Goal: Use online tool/utility

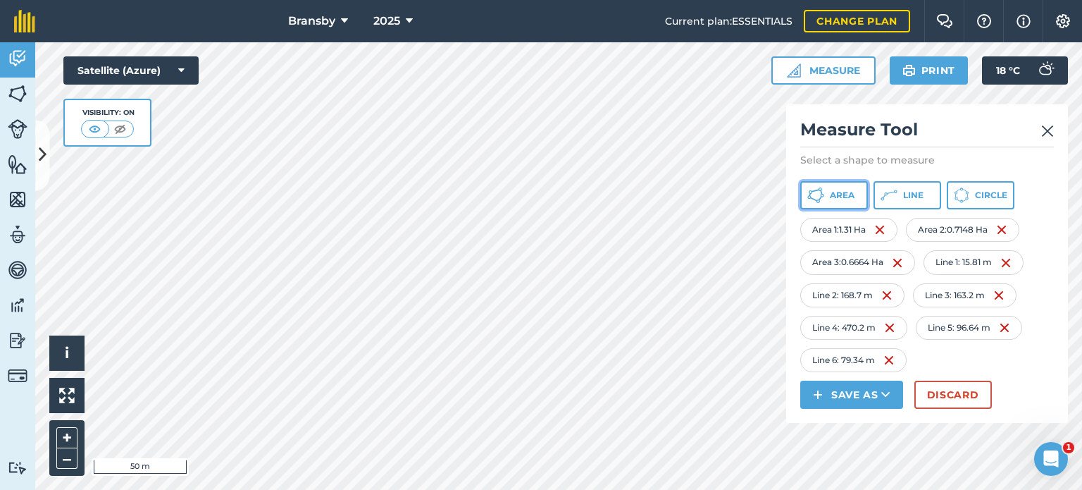
click at [816, 199] on icon at bounding box center [815, 195] width 17 height 17
click at [820, 197] on icon at bounding box center [821, 198] width 4 height 5
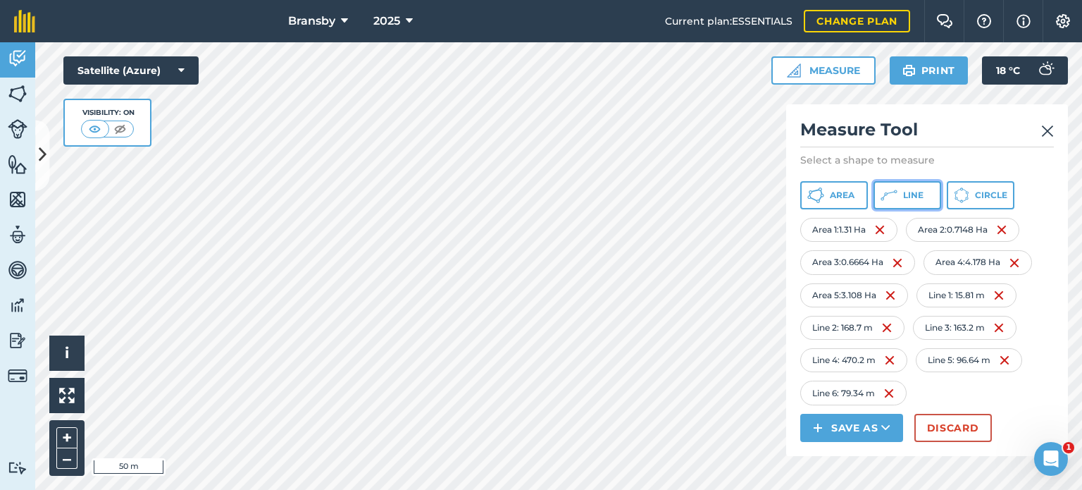
click at [918, 204] on button "Line" at bounding box center [908, 195] width 68 height 28
click at [914, 202] on button "Line" at bounding box center [908, 195] width 68 height 28
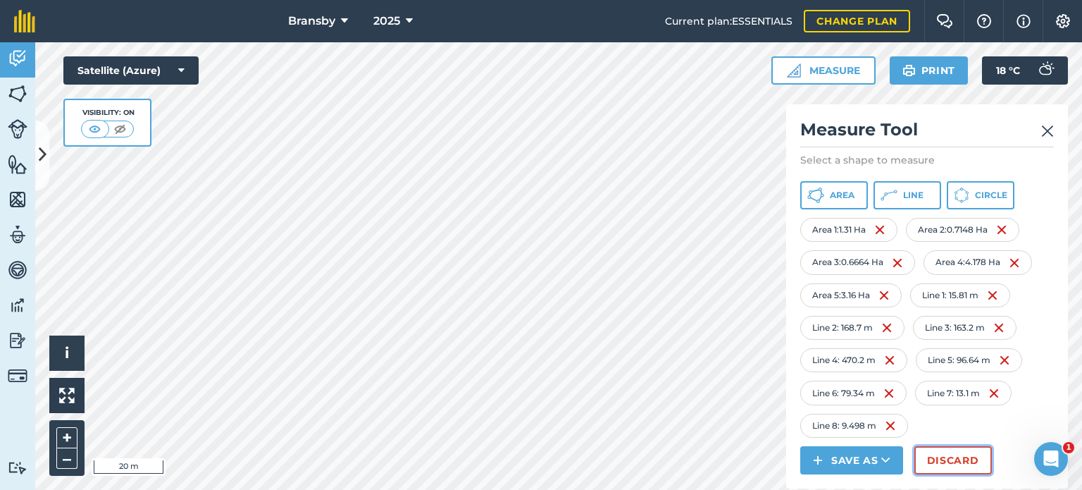
click at [924, 467] on button "Discard" at bounding box center [952, 460] width 77 height 28
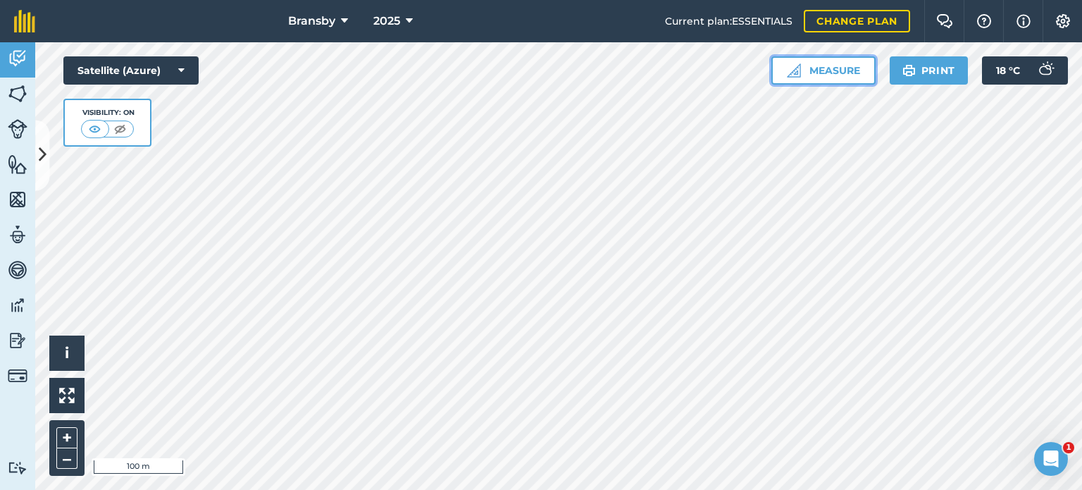
click at [834, 77] on button "Measure" at bounding box center [823, 70] width 104 height 28
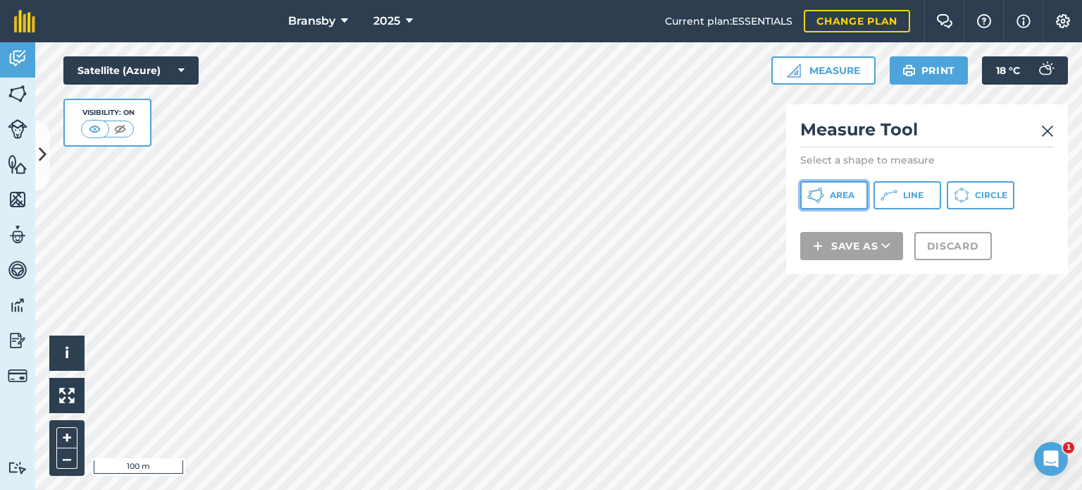
click at [816, 195] on icon at bounding box center [815, 195] width 17 height 17
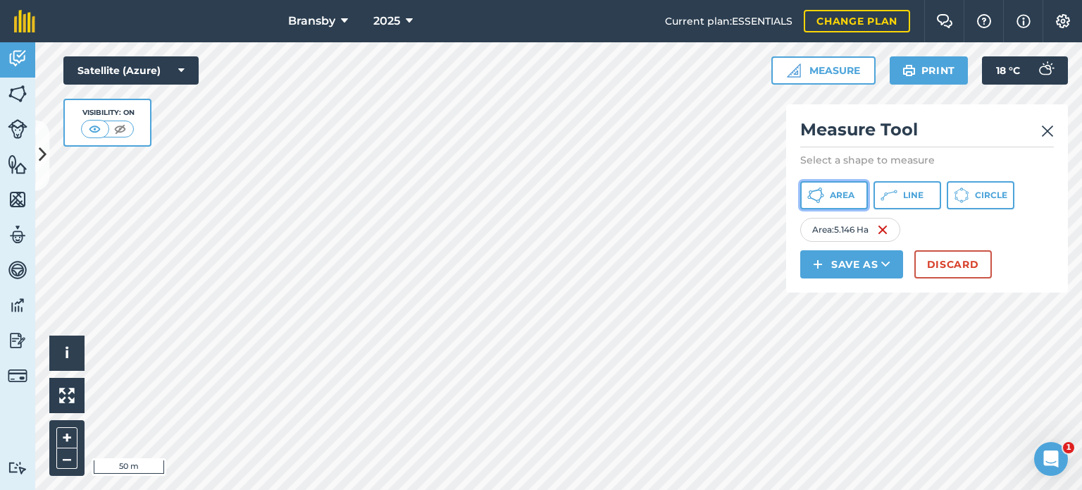
click at [812, 199] on icon at bounding box center [814, 199] width 8 height 4
click at [319, 489] on html "Bransby 2025 Current plan : ESSENTIALS Change plan Farm Chat Help Info Settings…" at bounding box center [541, 245] width 1082 height 490
click at [924, 188] on button "Line" at bounding box center [908, 195] width 68 height 28
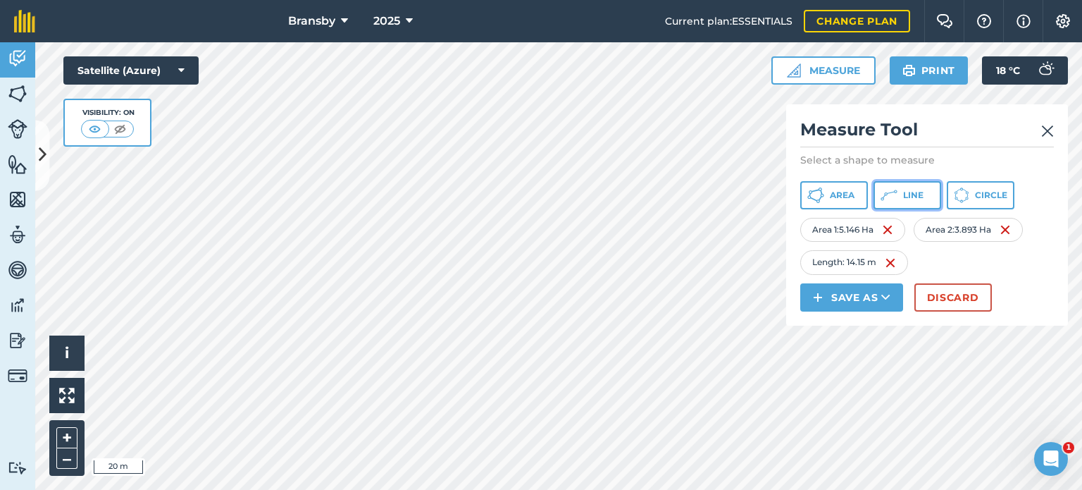
click at [916, 205] on button "Line" at bounding box center [908, 195] width 68 height 28
click at [910, 205] on button "Line" at bounding box center [908, 195] width 68 height 28
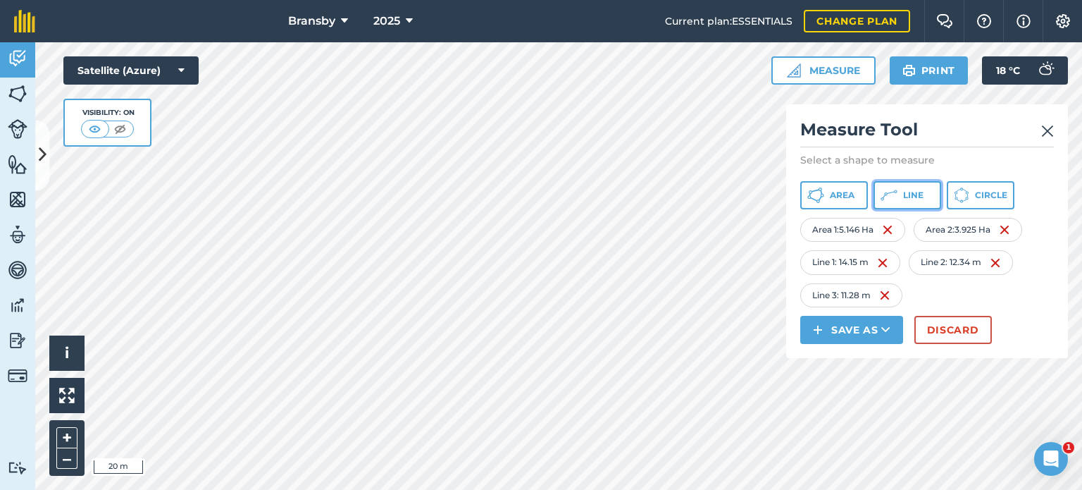
click at [916, 200] on span "Line" at bounding box center [913, 195] width 20 height 11
click at [839, 200] on span "Area" at bounding box center [842, 195] width 25 height 11
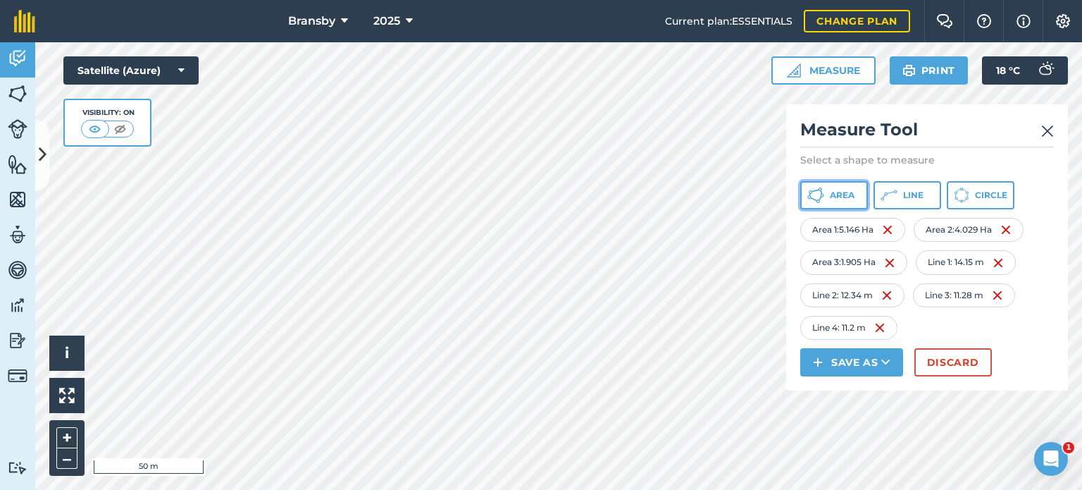
click at [808, 191] on icon at bounding box center [815, 195] width 17 height 17
click at [905, 208] on button "Line" at bounding box center [908, 195] width 68 height 28
click at [352, 0] on html "Bransby 2025 Current plan : ESSENTIALS Change plan Farm Chat Help Info Settings…" at bounding box center [541, 245] width 1082 height 490
